Goal: Information Seeking & Learning: Learn about a topic

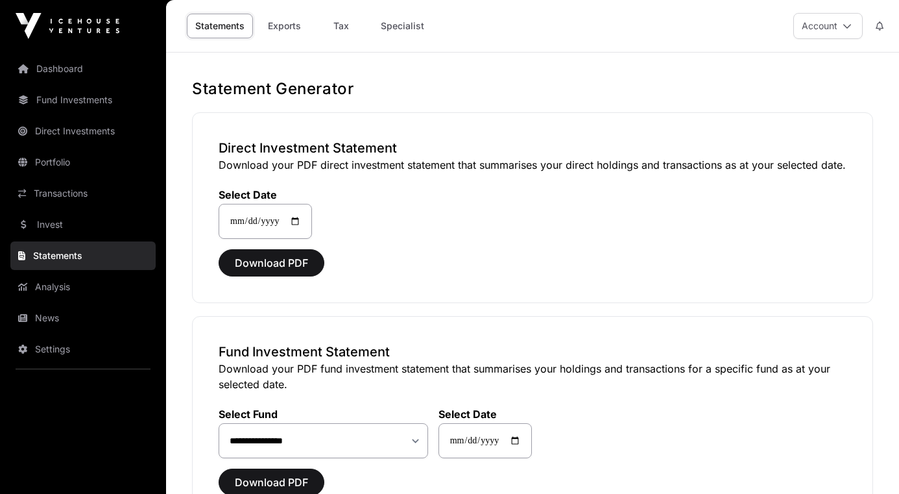
click at [69, 70] on link "Dashboard" at bounding box center [82, 68] width 145 height 29
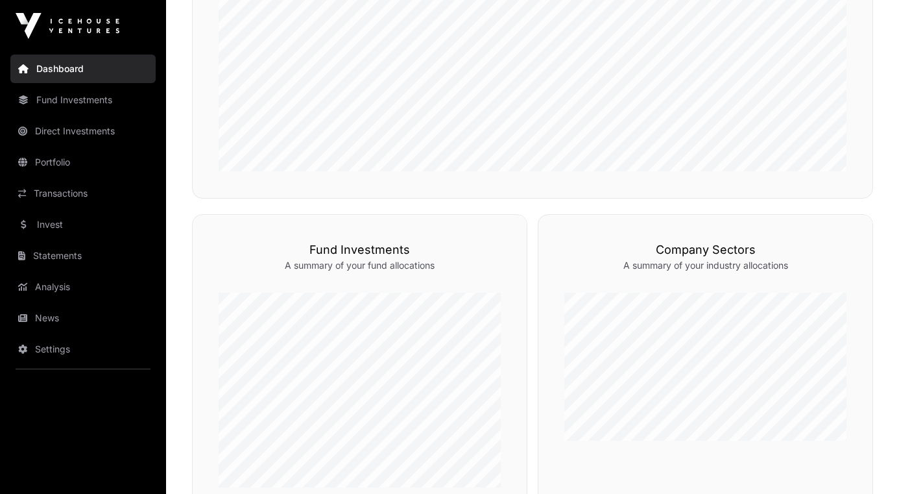
scroll to position [480, 0]
click at [75, 130] on link "Direct Investments" at bounding box center [82, 131] width 145 height 29
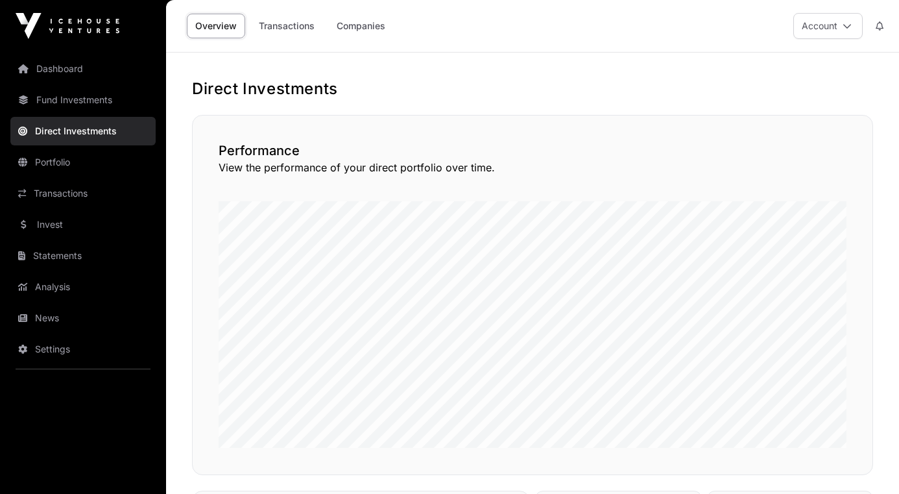
click at [287, 26] on link "Transactions" at bounding box center [286, 26] width 73 height 25
click at [368, 27] on link "Companies" at bounding box center [361, 26] width 66 height 25
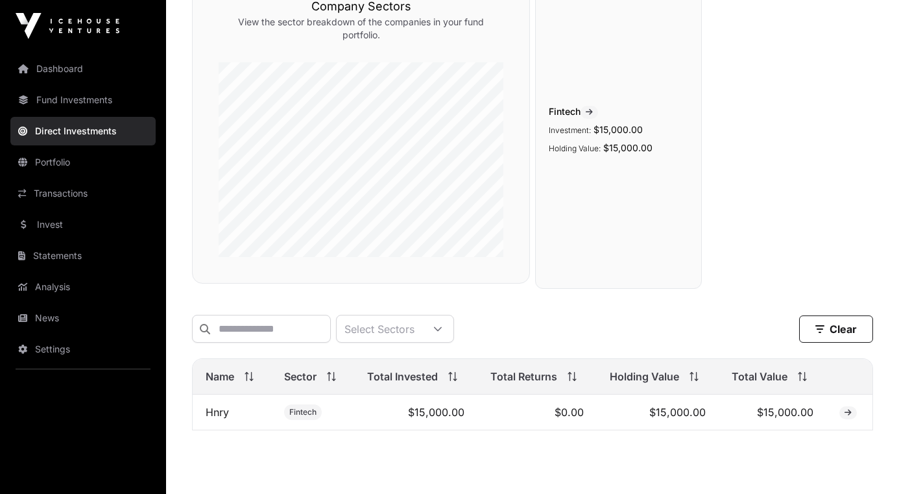
scroll to position [198, 0]
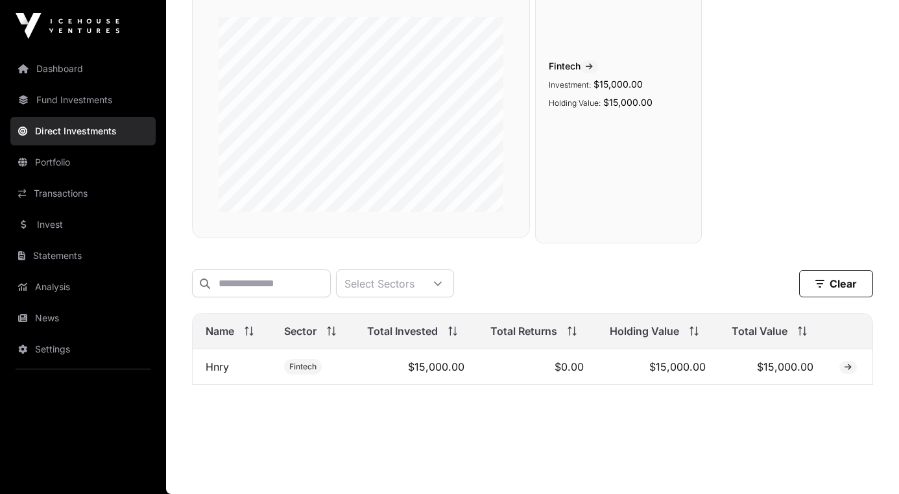
click at [50, 317] on link "News" at bounding box center [82, 318] width 145 height 29
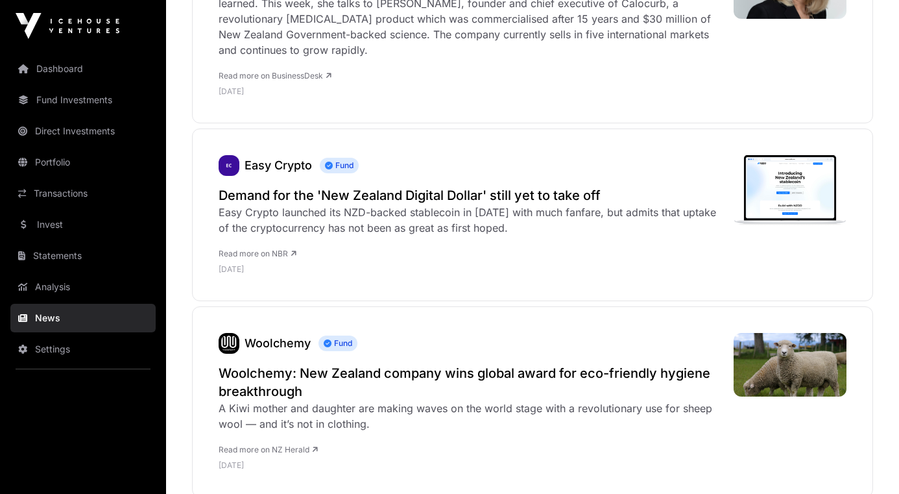
scroll to position [3125, 0]
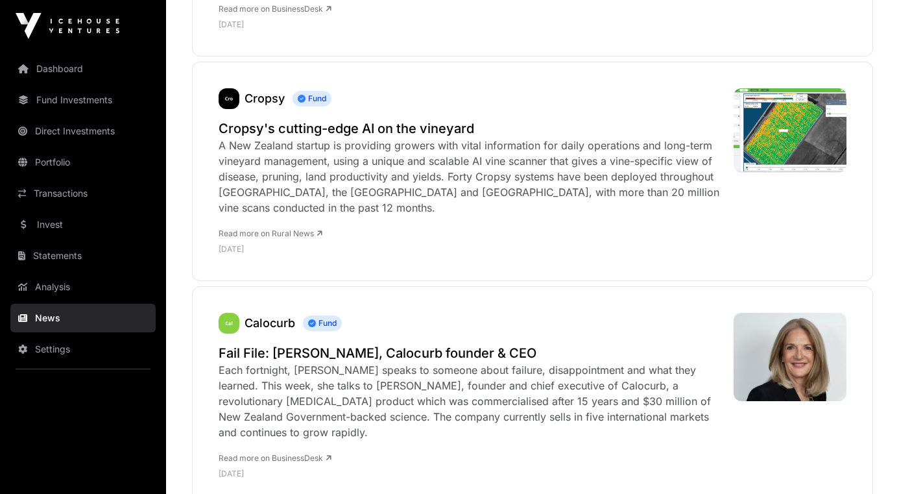
click at [57, 257] on link "Statements" at bounding box center [82, 255] width 145 height 29
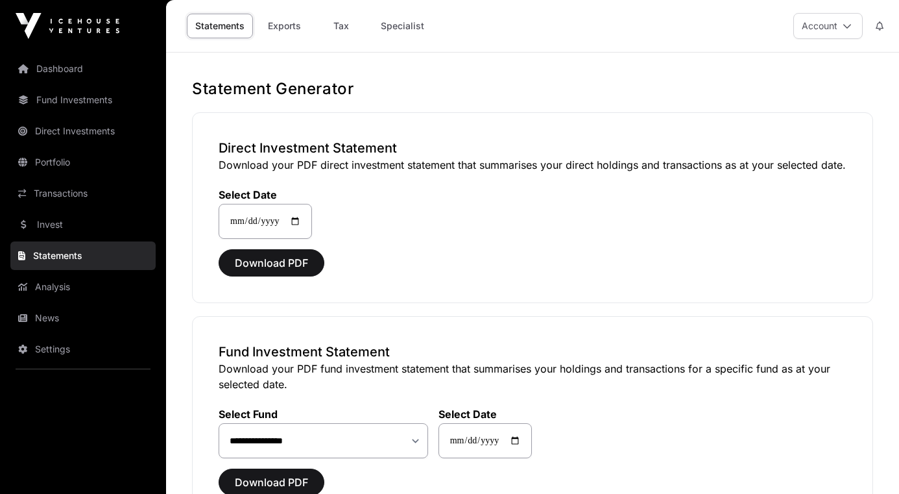
click at [51, 223] on link "Invest" at bounding box center [82, 224] width 145 height 29
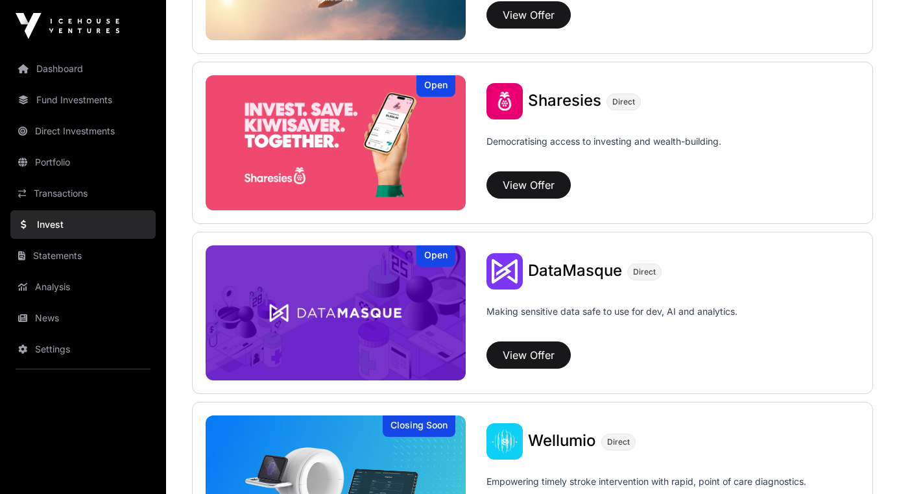
scroll to position [1622, 0]
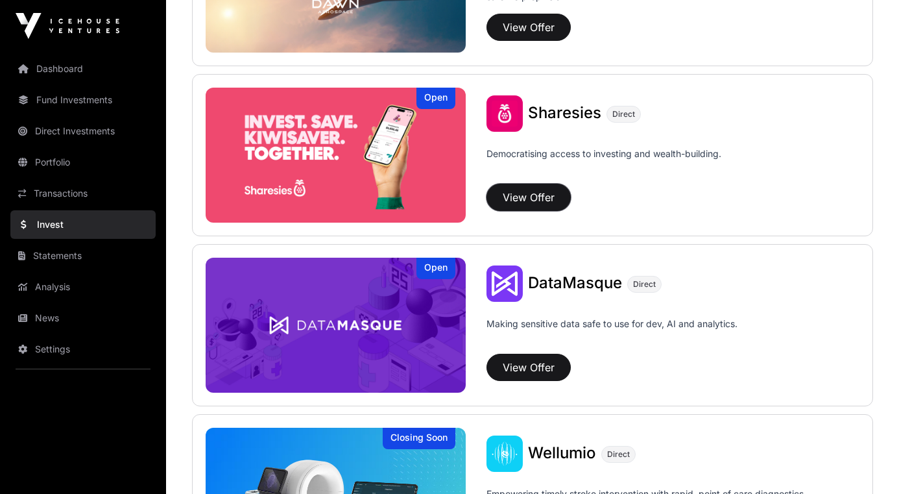
click at [525, 197] on button "View Offer" at bounding box center [528, 197] width 84 height 27
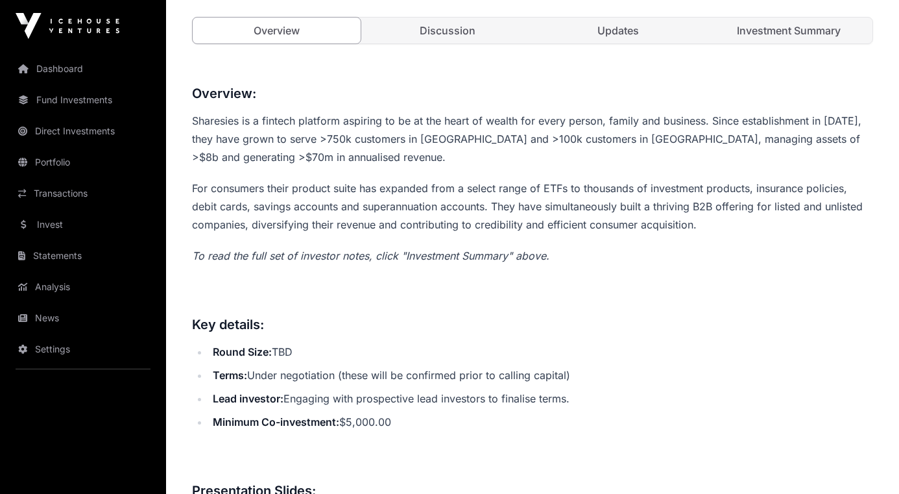
scroll to position [431, 0]
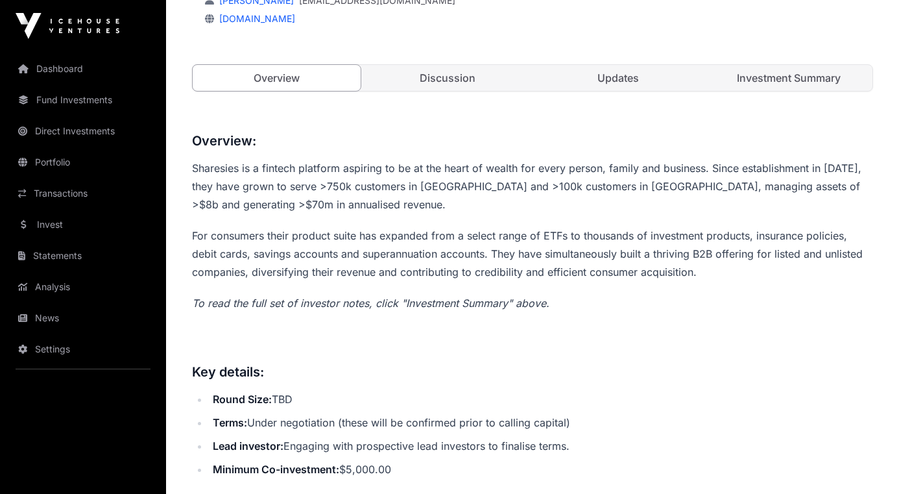
click at [796, 78] on link "Investment Summary" at bounding box center [788, 78] width 168 height 26
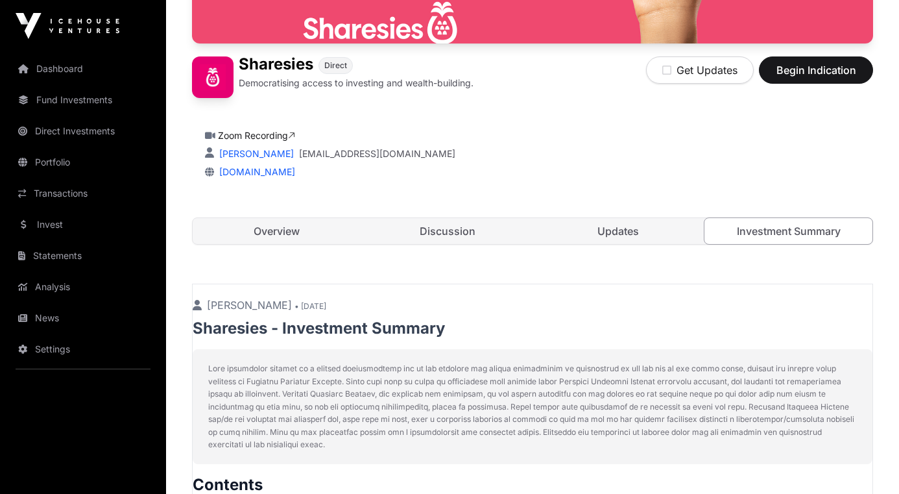
scroll to position [88, 0]
